Goal: Transaction & Acquisition: Purchase product/service

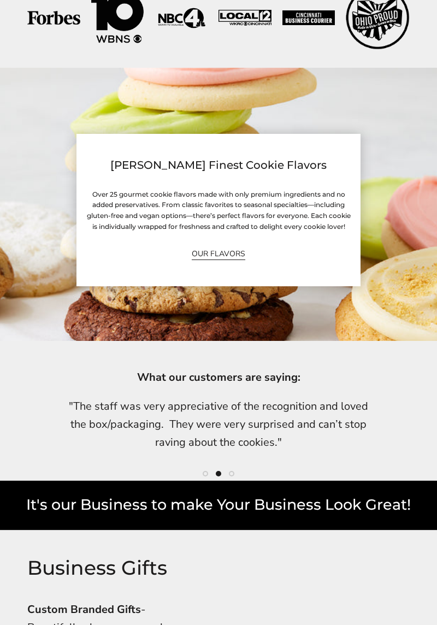
scroll to position [1582, 0]
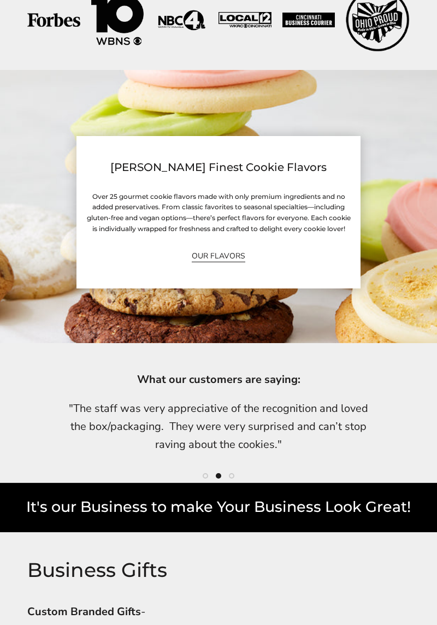
click at [220, 250] on link "OUR FLAVORS" at bounding box center [219, 256] width 54 height 13
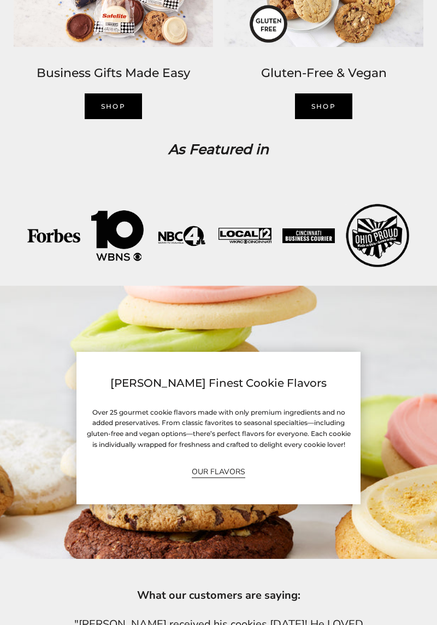
scroll to position [1370, 0]
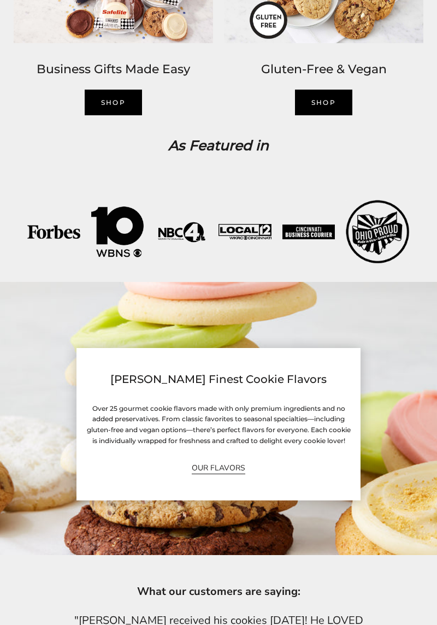
click at [221, 472] on link "OUR FLAVORS" at bounding box center [219, 467] width 54 height 13
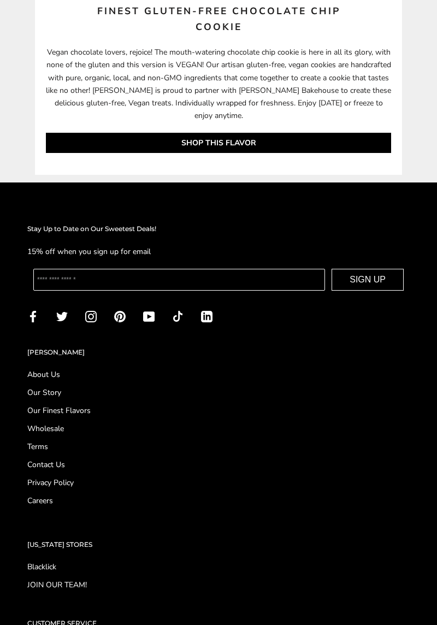
scroll to position [18797, 0]
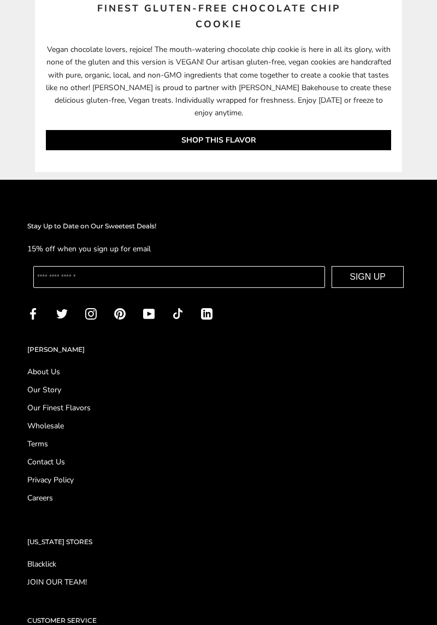
click at [42, 395] on link "Our Story" at bounding box center [218, 389] width 382 height 11
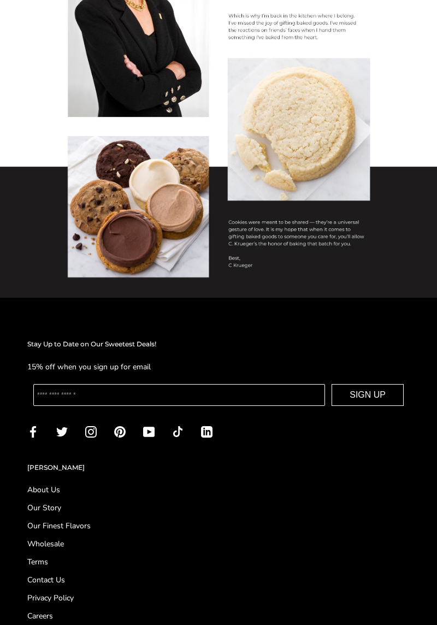
scroll to position [389, 0]
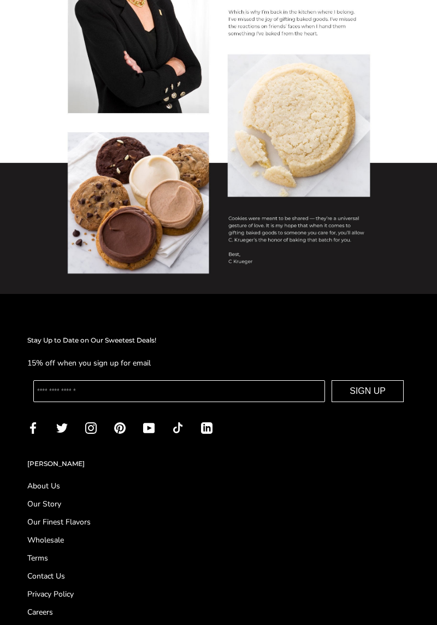
click at [40, 467] on h2 "[PERSON_NAME]" at bounding box center [218, 463] width 382 height 11
click at [40, 463] on h2 "[PERSON_NAME]" at bounding box center [218, 463] width 382 height 11
click at [47, 481] on link "About Us" at bounding box center [218, 485] width 382 height 11
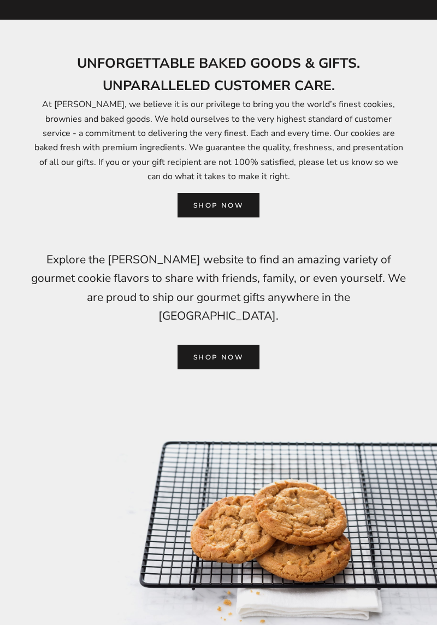
scroll to position [736, 0]
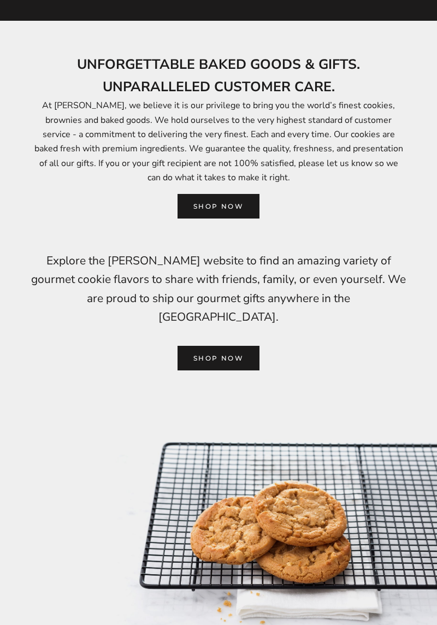
click at [210, 195] on link "SHOP NOW" at bounding box center [218, 206] width 82 height 25
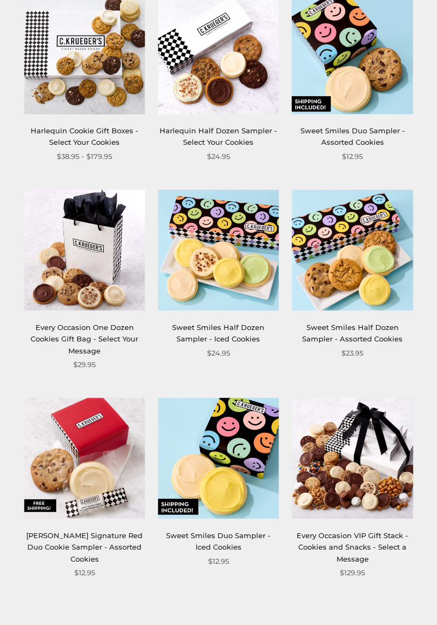
scroll to position [1251, 0]
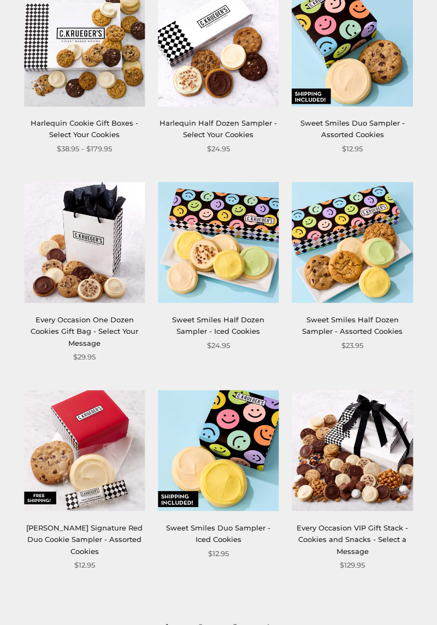
click at [90, 525] on link "[PERSON_NAME] Signature Red Duo Cookie Sampler - Assorted Cookies" at bounding box center [84, 539] width 116 height 32
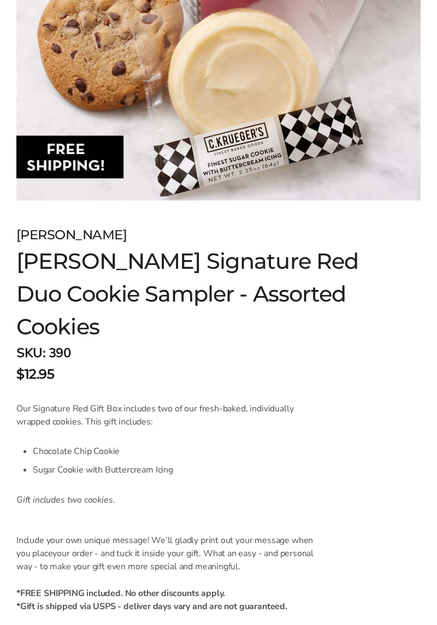
scroll to position [353, 0]
